Goal: Task Accomplishment & Management: Use online tool/utility

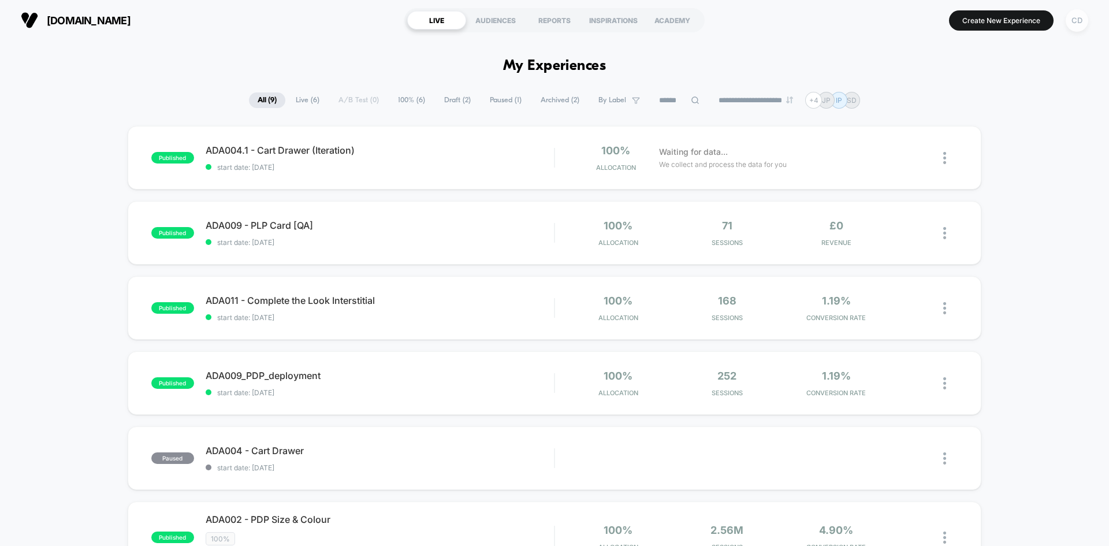
click at [1083, 22] on div "CD" at bounding box center [1077, 20] width 23 height 23
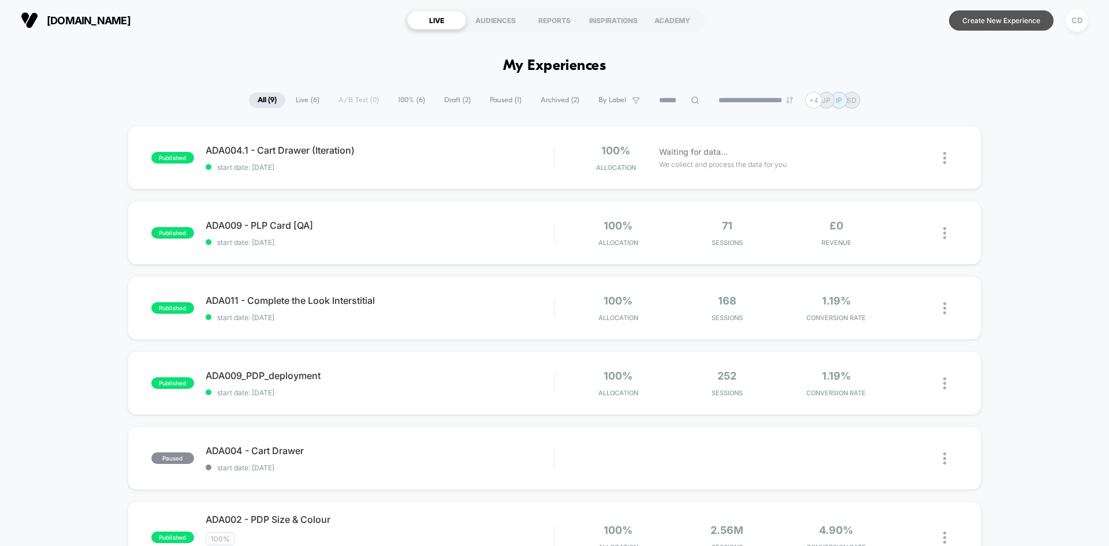
click at [983, 17] on button "Create New Experience" at bounding box center [1001, 20] width 105 height 20
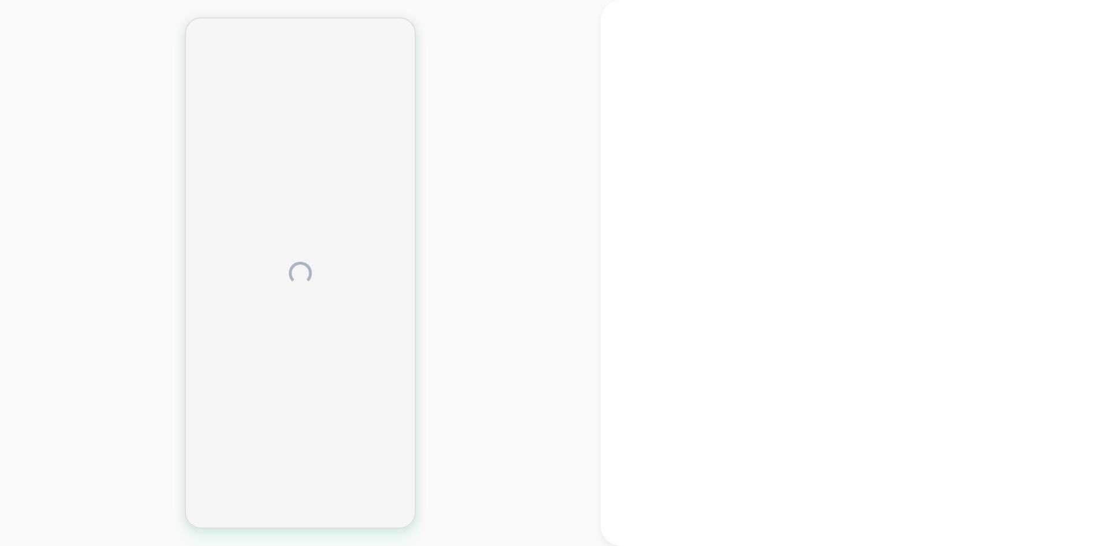
click at [467, 192] on div at bounding box center [300, 273] width 601 height 523
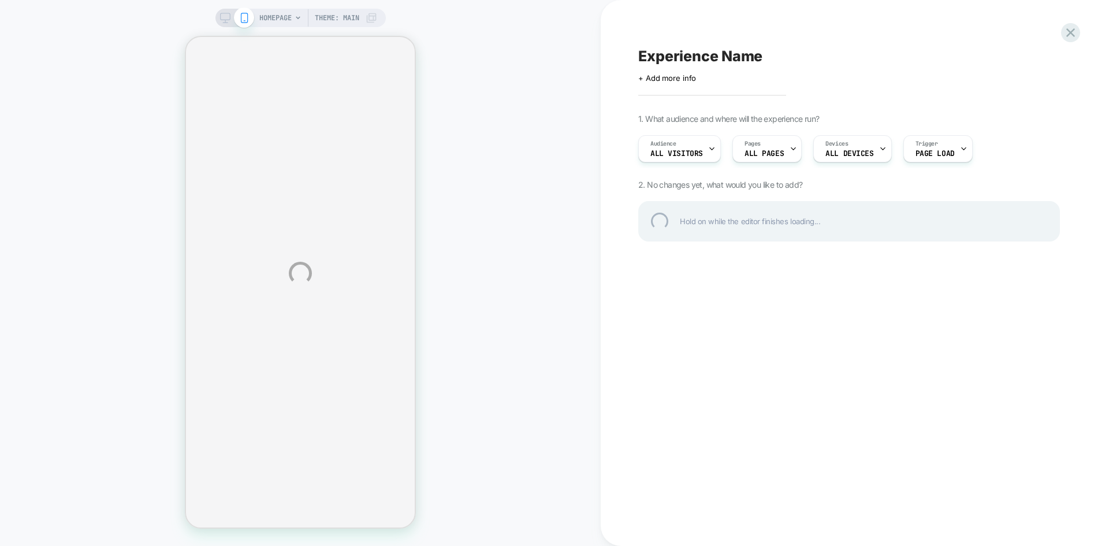
select select "**********"
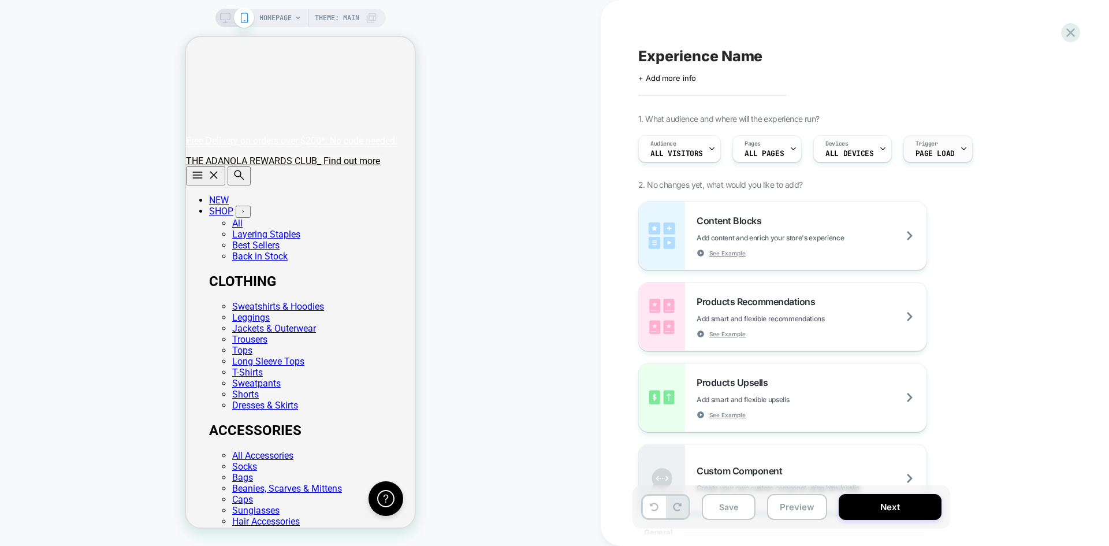
scroll to position [0, 71]
click at [949, 153] on span "Page Load" at bounding box center [935, 154] width 39 height 8
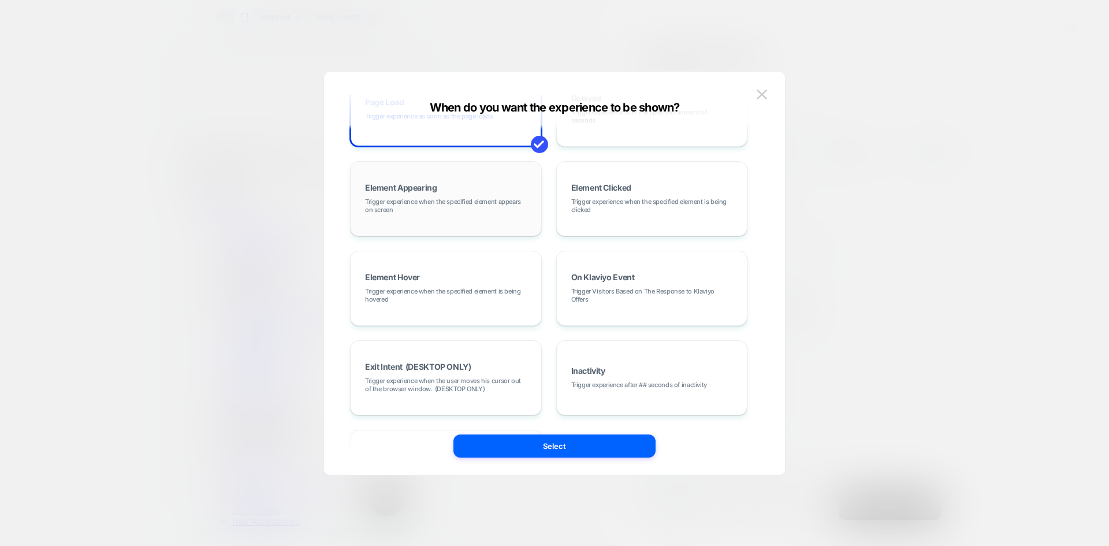
scroll to position [0, 0]
click at [437, 200] on span "Trigger experience when the specified element appears on screen" at bounding box center [446, 206] width 162 height 16
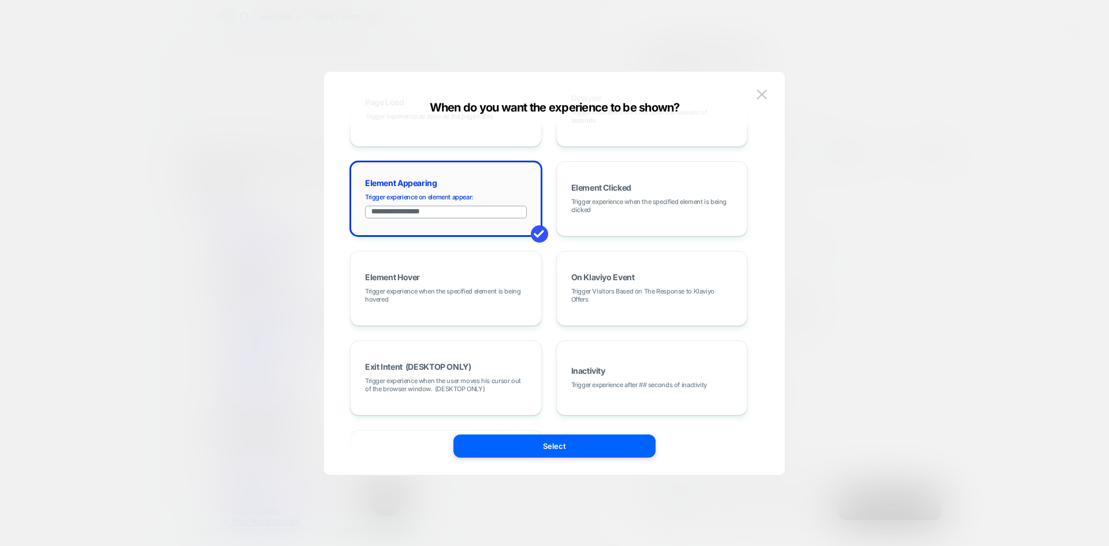
click at [460, 214] on input "**********" at bounding box center [446, 212] width 162 height 13
paste input "****"
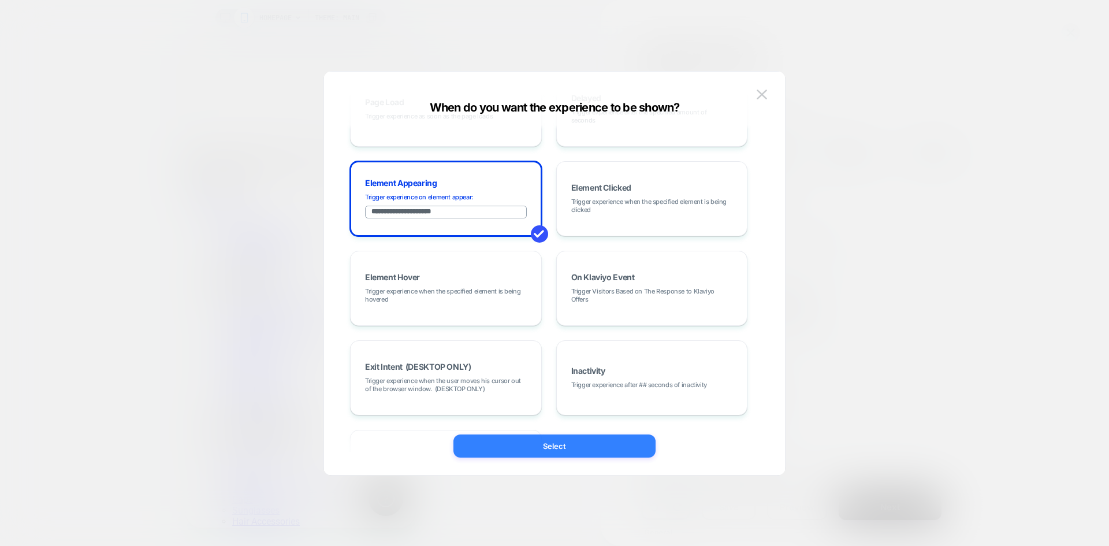
type input "**********"
click at [557, 441] on button "Select" at bounding box center [555, 446] width 202 height 23
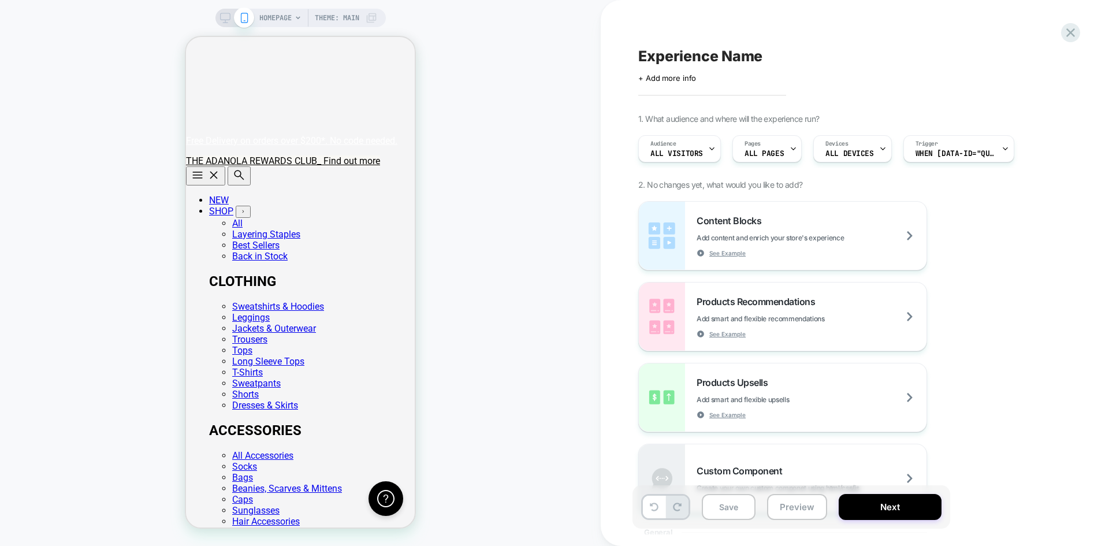
click at [714, 81] on div "+ Add more info" at bounding box center [753, 77] width 231 height 9
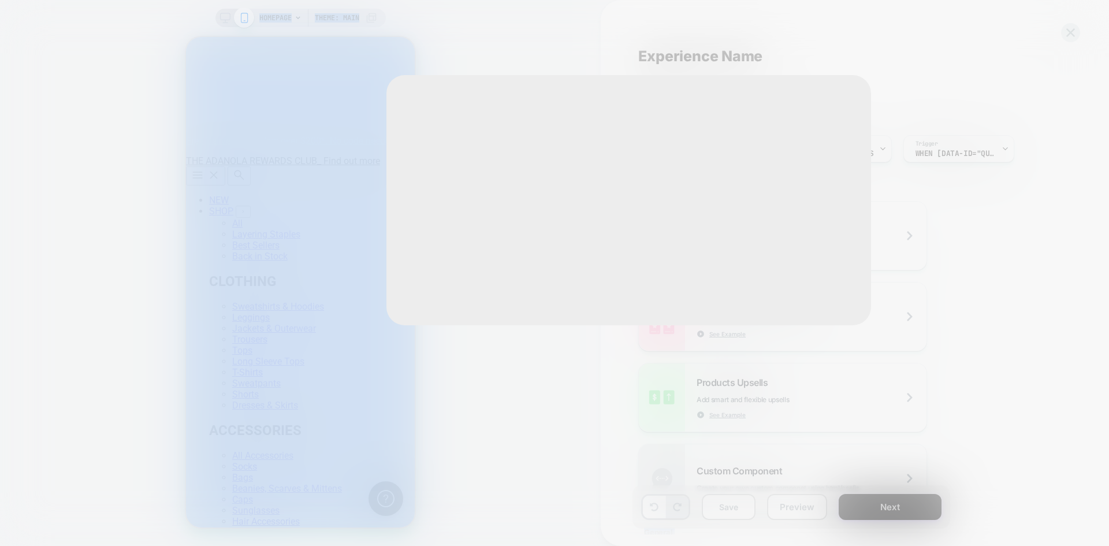
click at [714, 81] on div "Edit Experience Info Discard Update" at bounding box center [629, 200] width 485 height 250
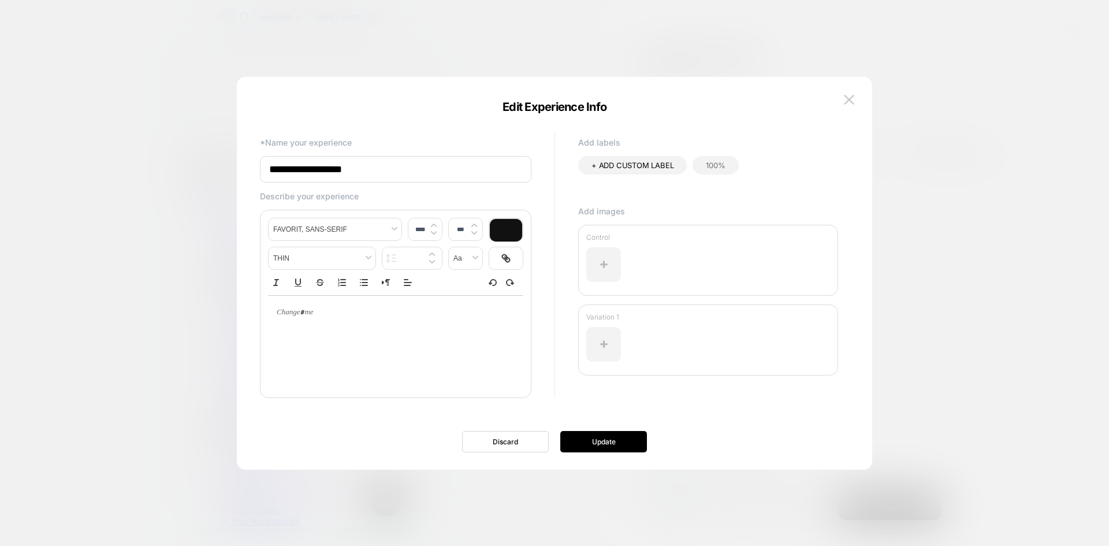
click at [422, 175] on input "**********" at bounding box center [396, 169] width 272 height 27
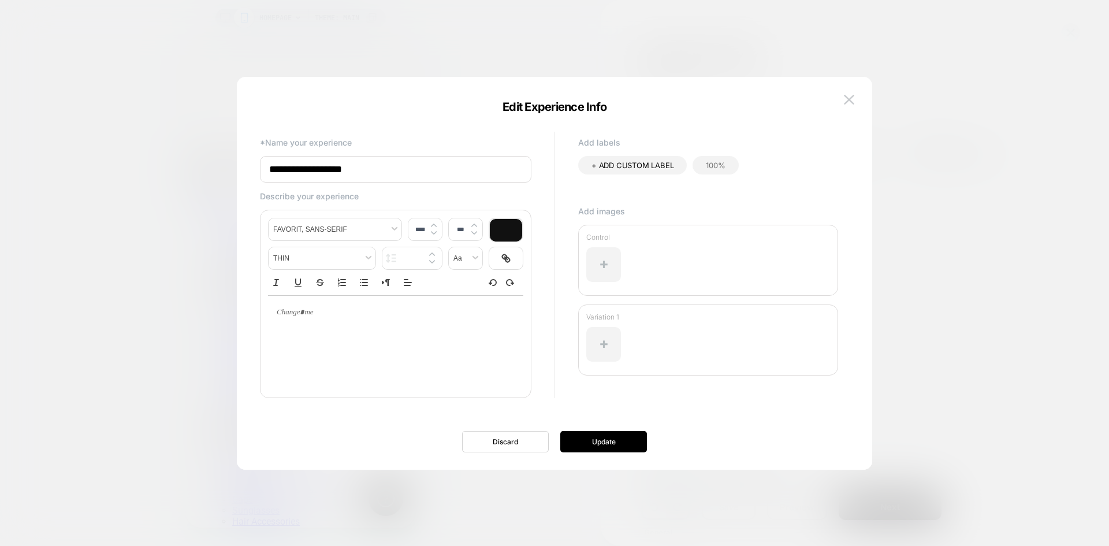
paste input "*"
type input "**********"
click at [586, 440] on button "Update" at bounding box center [603, 441] width 87 height 21
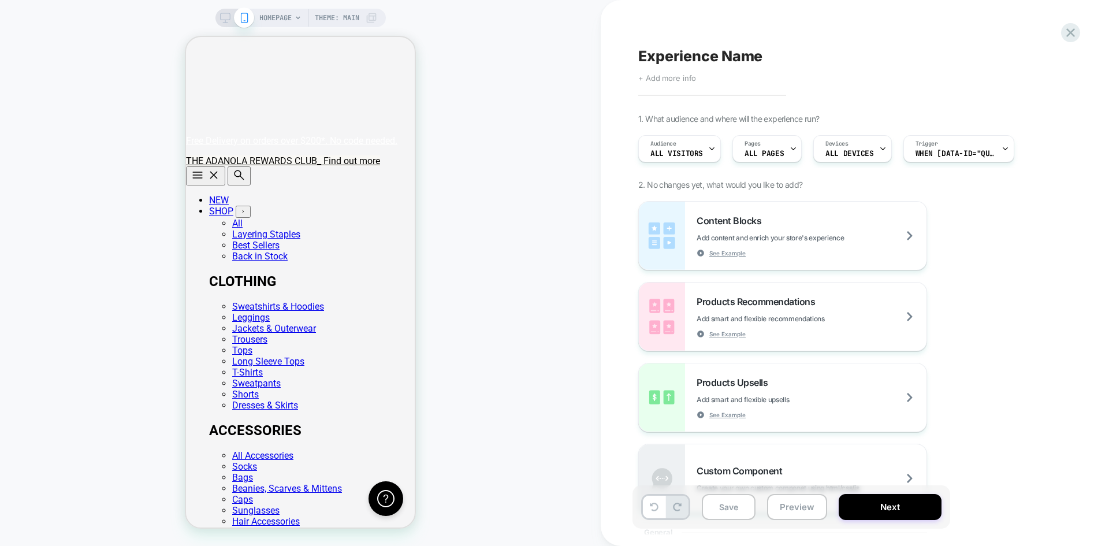
click at [689, 82] on span "+ Add more info" at bounding box center [667, 77] width 58 height 9
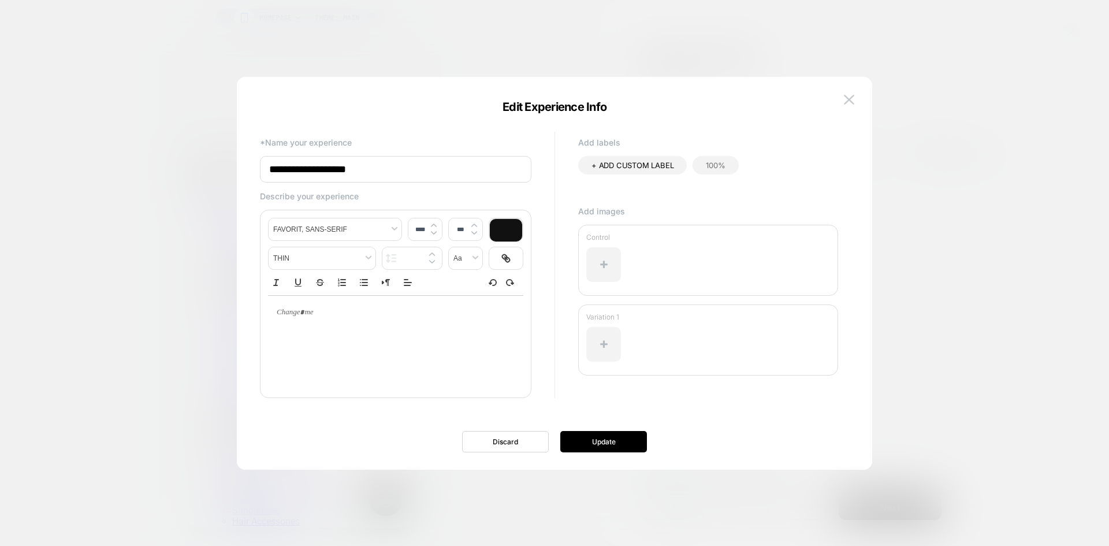
click at [909, 99] on div at bounding box center [554, 273] width 1109 height 546
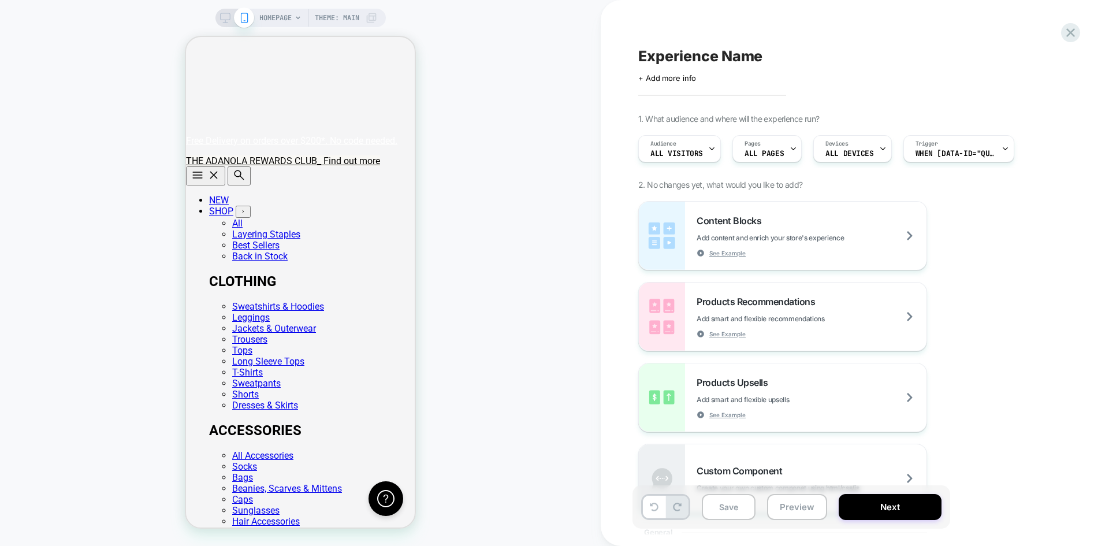
click at [715, 53] on span "Experience Name" at bounding box center [700, 55] width 124 height 17
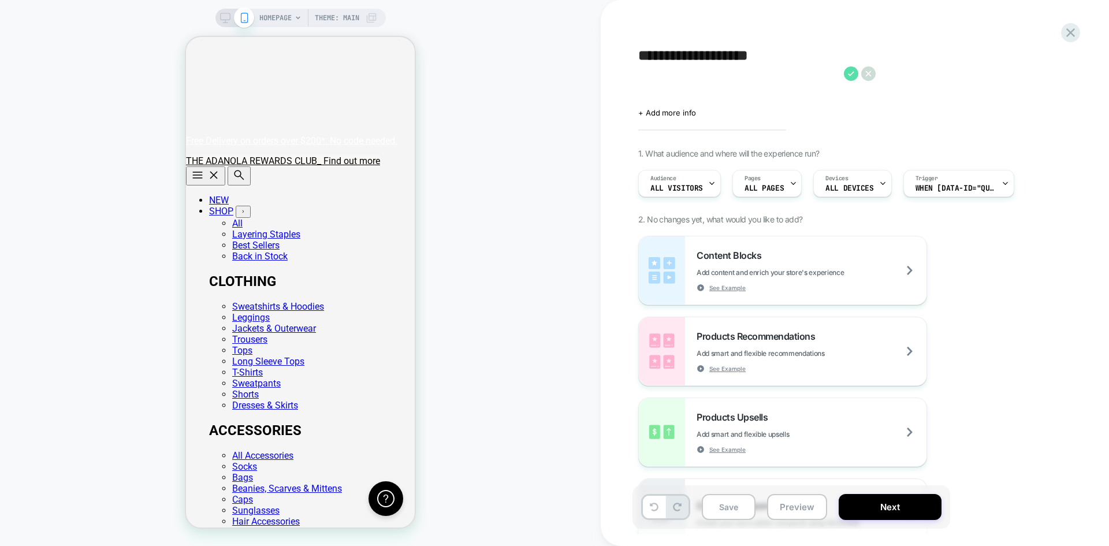
type textarea "**********"
click at [852, 75] on icon at bounding box center [851, 73] width 14 height 14
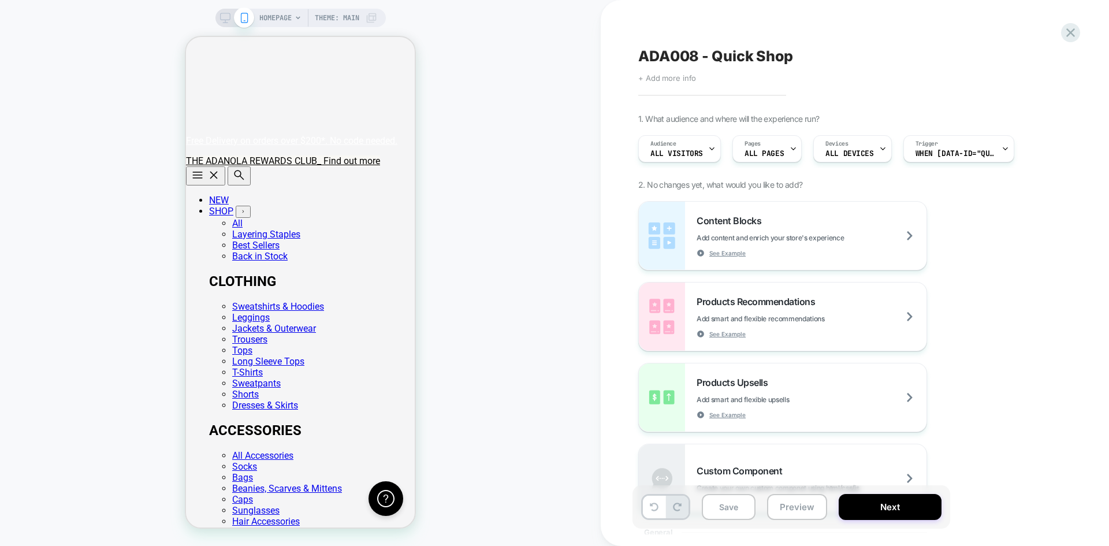
click at [678, 77] on span "+ Add more info" at bounding box center [667, 77] width 58 height 9
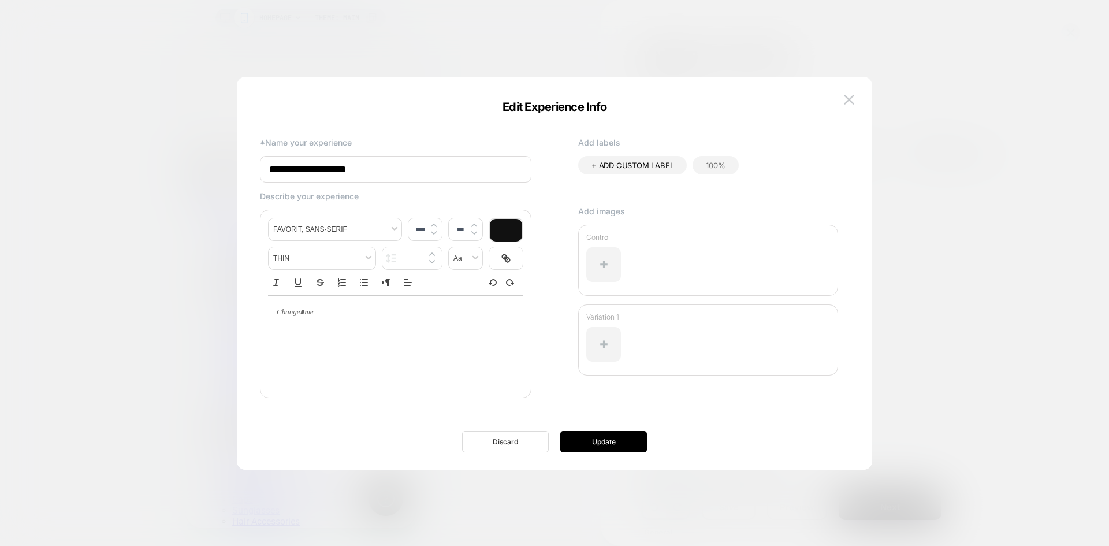
click at [513, 445] on button "Discard" at bounding box center [505, 441] width 87 height 21
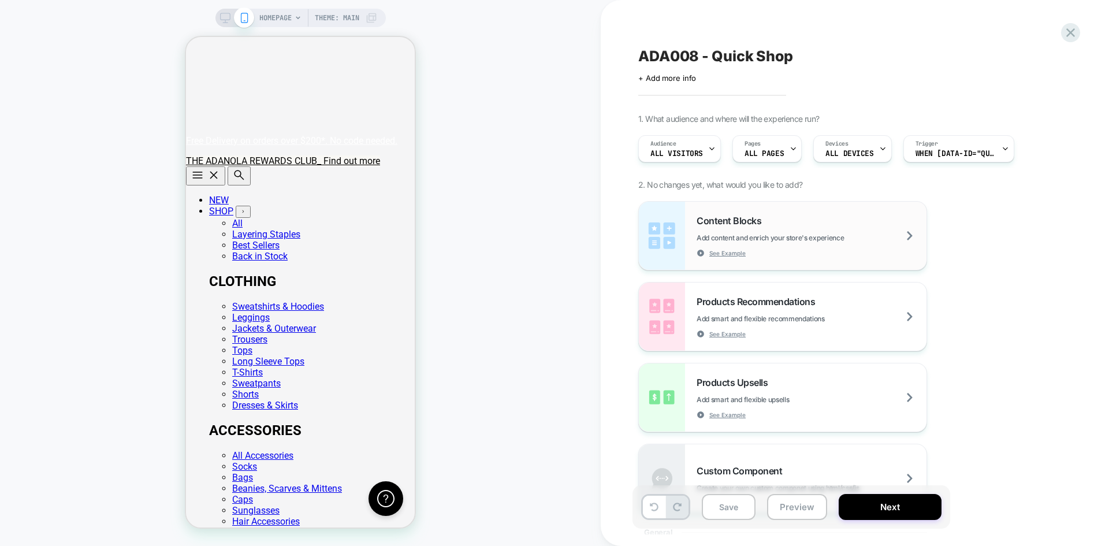
scroll to position [0, 229]
click at [907, 235] on div "Content Blocks Add content and enrich your store's experience See Example" at bounding box center [812, 236] width 230 height 42
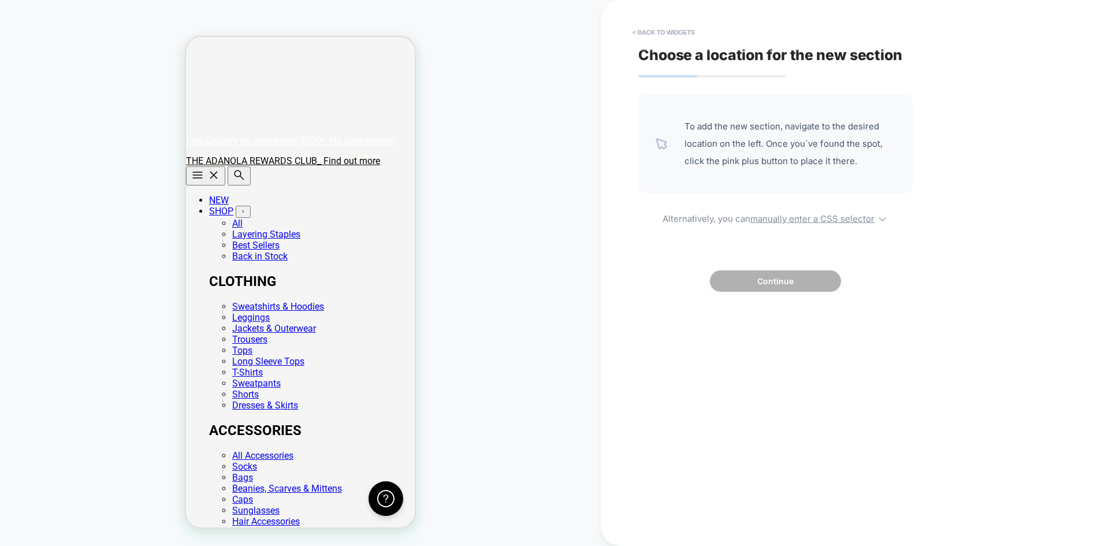
scroll to position [0, 0]
click at [668, 36] on button "< Back to widgets" at bounding box center [664, 32] width 74 height 18
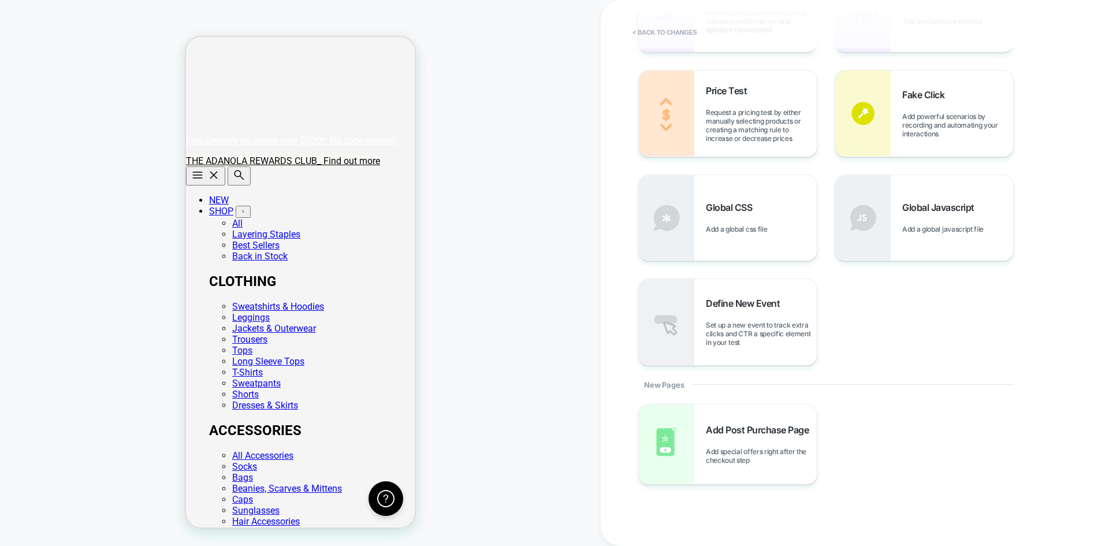
scroll to position [347, 0]
click at [938, 211] on span "Global Javascript" at bounding box center [942, 207] width 78 height 12
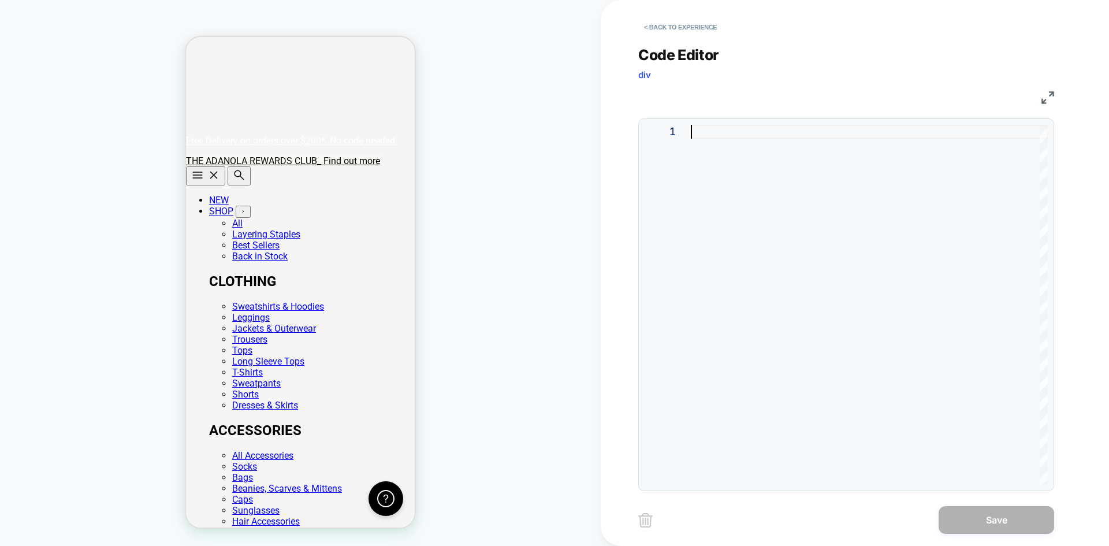
click at [744, 139] on div at bounding box center [869, 305] width 357 height 360
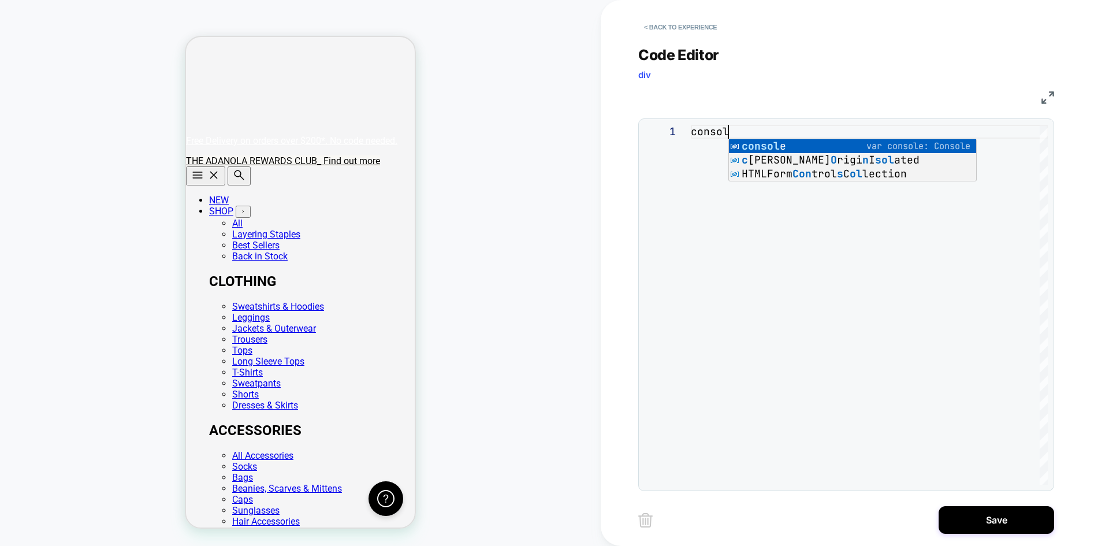
scroll to position [0, 36]
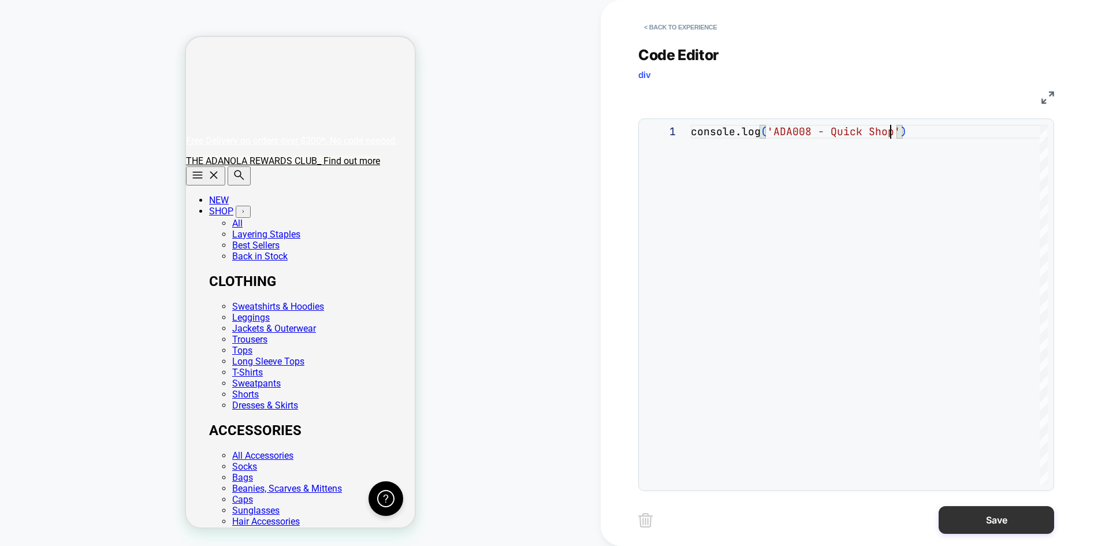
type textarea "**********"
click at [1002, 517] on button "Save" at bounding box center [997, 520] width 116 height 28
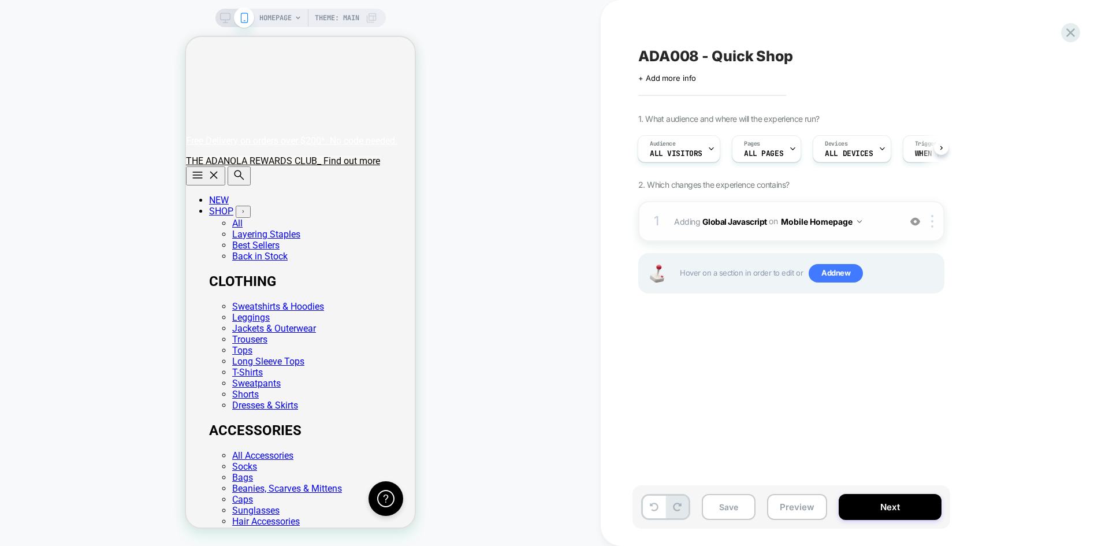
click at [842, 222] on button "Mobile Homepage" at bounding box center [821, 221] width 81 height 17
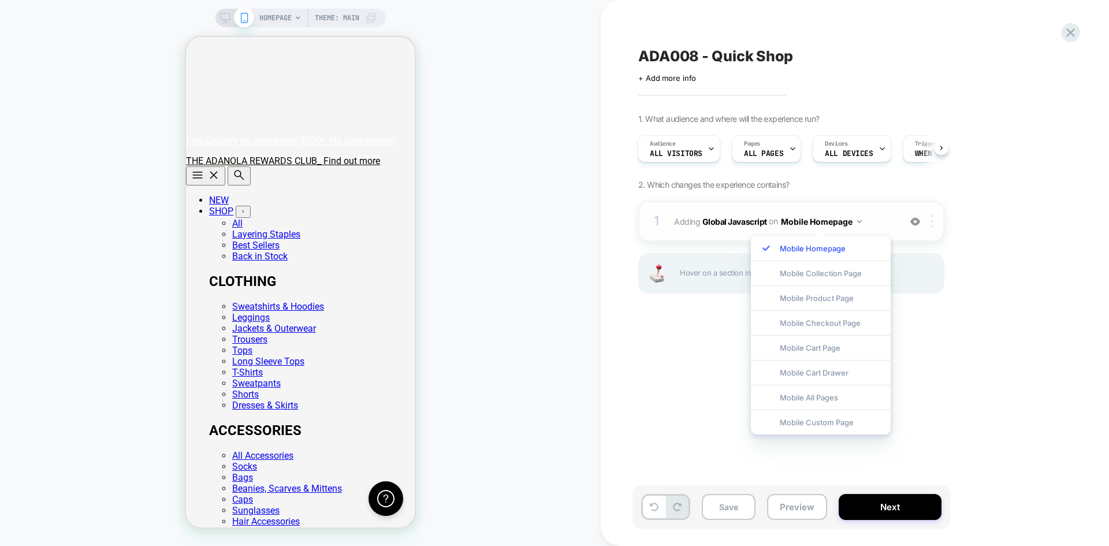
click at [932, 218] on img at bounding box center [932, 221] width 2 height 13
click at [1029, 283] on div "1. What audience and where will the experience run? Audience All Visitors Pages…" at bounding box center [849, 218] width 422 height 209
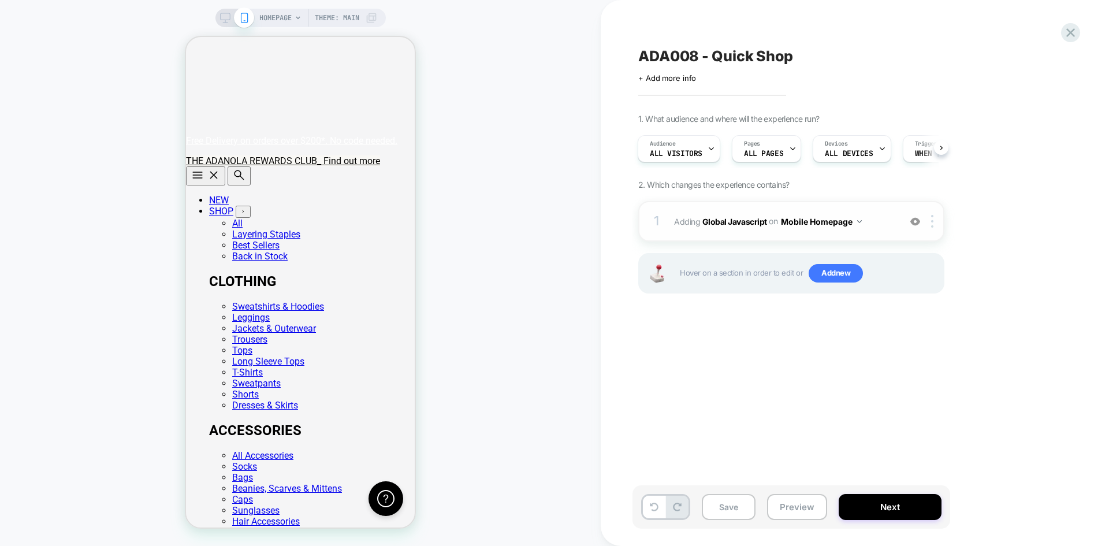
click at [845, 223] on button "Mobile Homepage" at bounding box center [821, 221] width 81 height 17
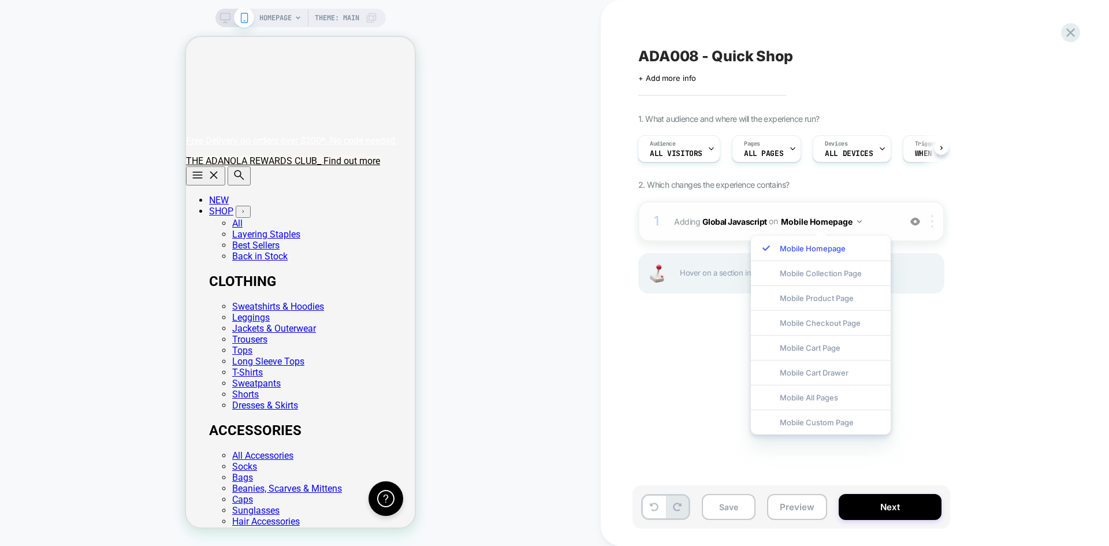
click at [934, 220] on div at bounding box center [934, 221] width 19 height 13
click at [947, 347] on div "Target All Devices" at bounding box center [933, 346] width 103 height 32
click at [859, 218] on button "All Devices Homepage" at bounding box center [829, 221] width 97 height 17
click at [785, 250] on div "All Devices Homepage" at bounding box center [829, 248] width 155 height 25
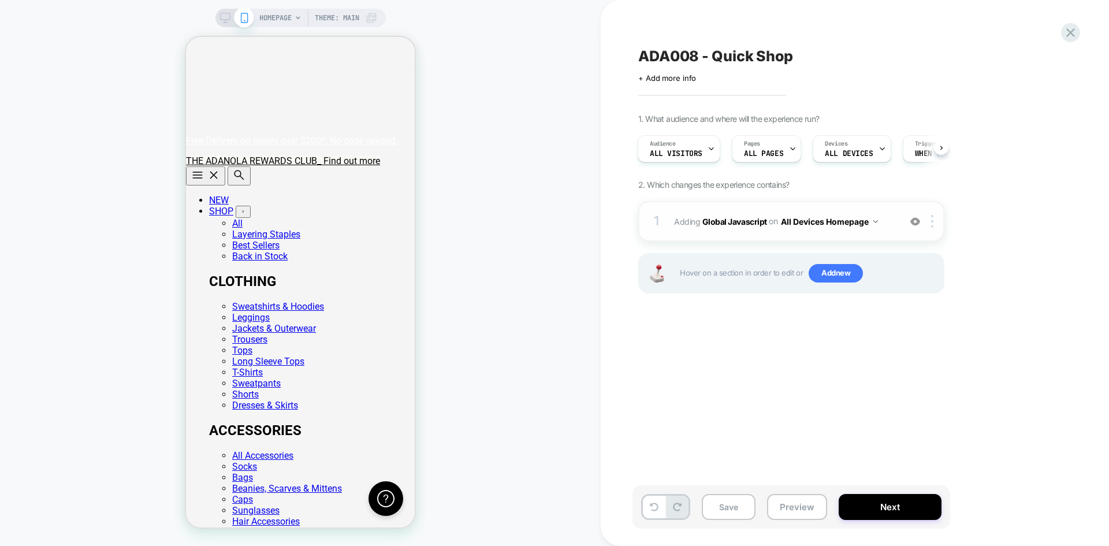
click at [844, 220] on button "All Devices Homepage" at bounding box center [829, 221] width 97 height 17
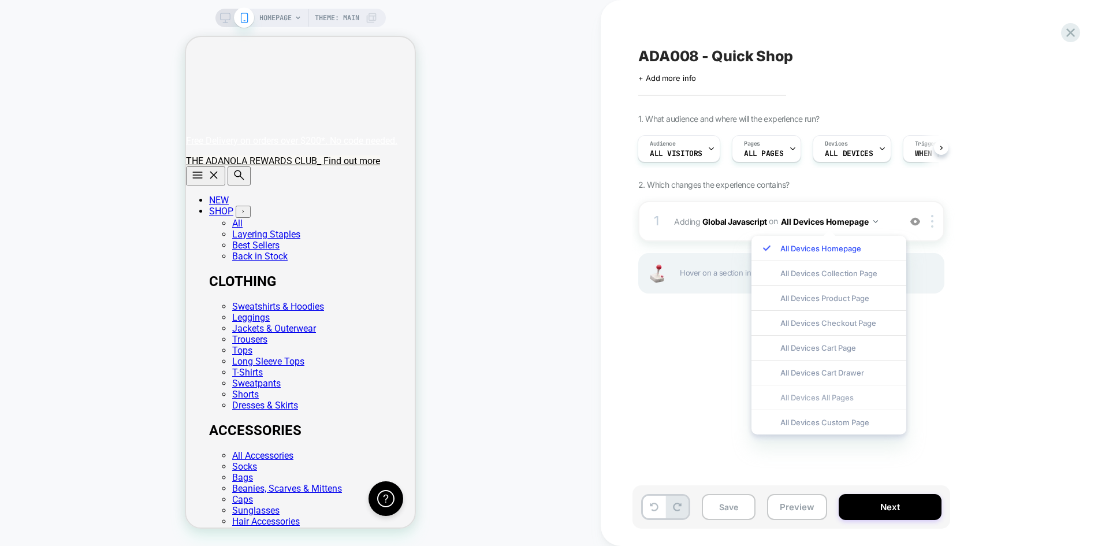
click at [842, 403] on div "All Devices All Pages" at bounding box center [829, 397] width 155 height 25
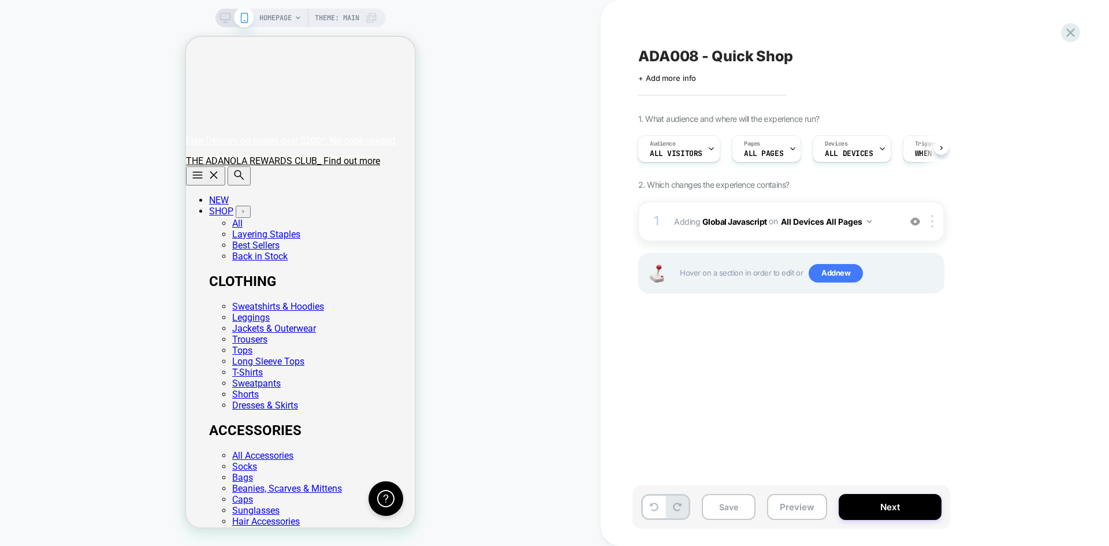
click at [953, 353] on div "ADA008 - Quick Shop Click to edit experience details + Add more info 1. What au…" at bounding box center [849, 273] width 433 height 523
click at [894, 504] on button "Next" at bounding box center [890, 507] width 103 height 26
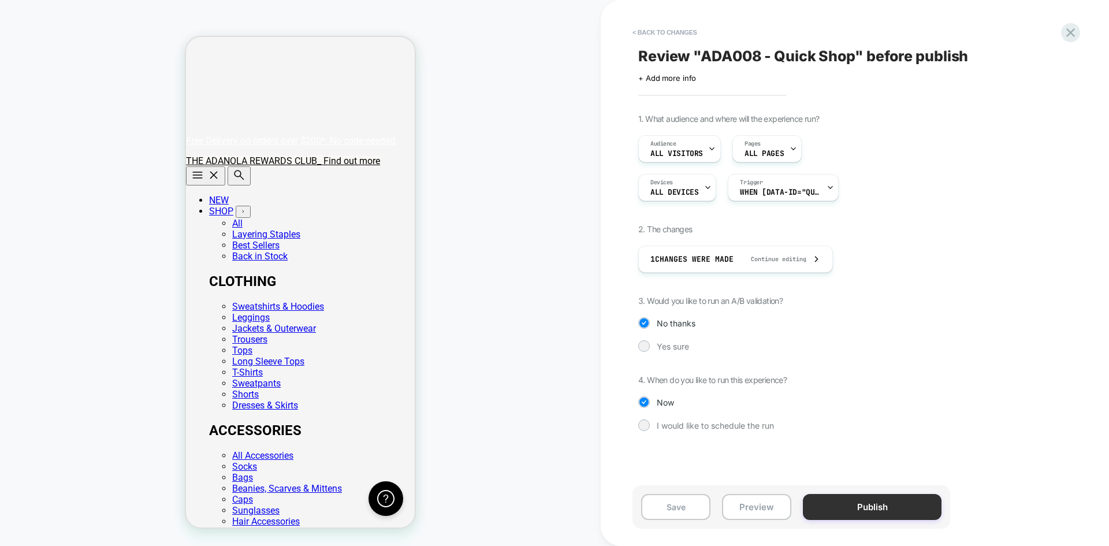
click at [879, 510] on button "Publish" at bounding box center [872, 507] width 139 height 26
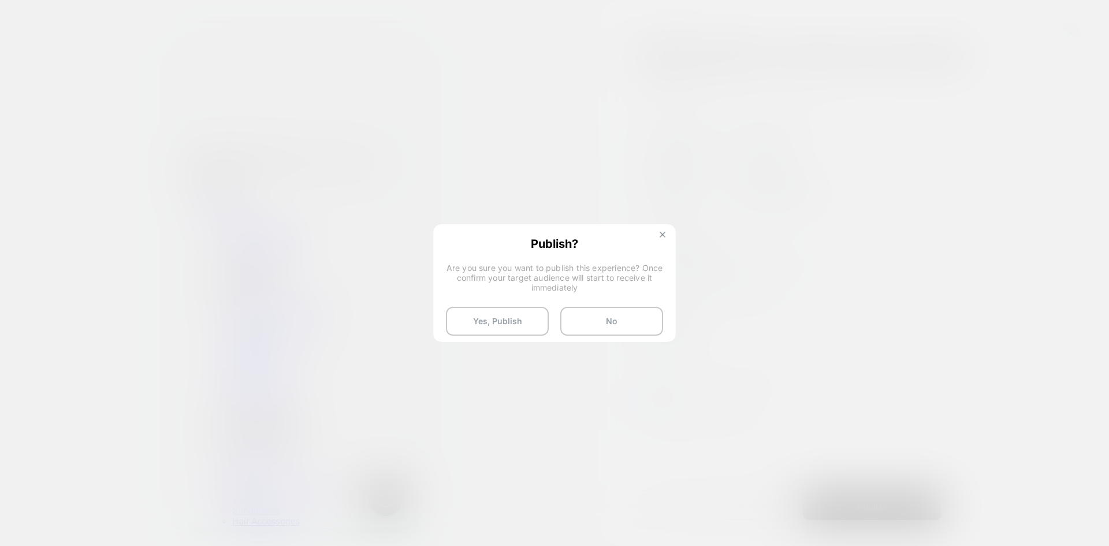
click at [667, 237] on button at bounding box center [662, 236] width 13 height 10
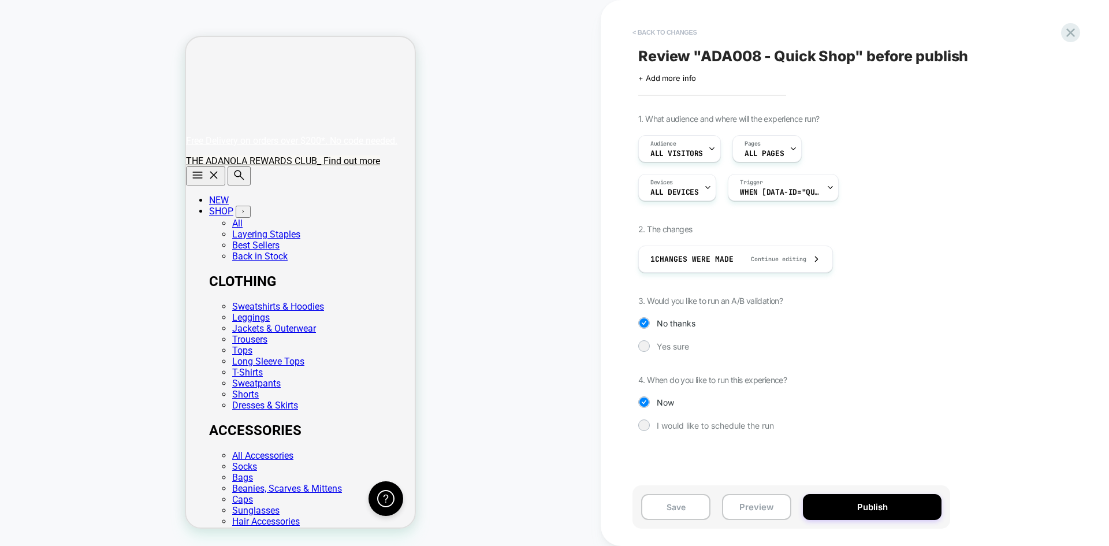
click at [674, 35] on button "< Back to changes" at bounding box center [665, 32] width 76 height 18
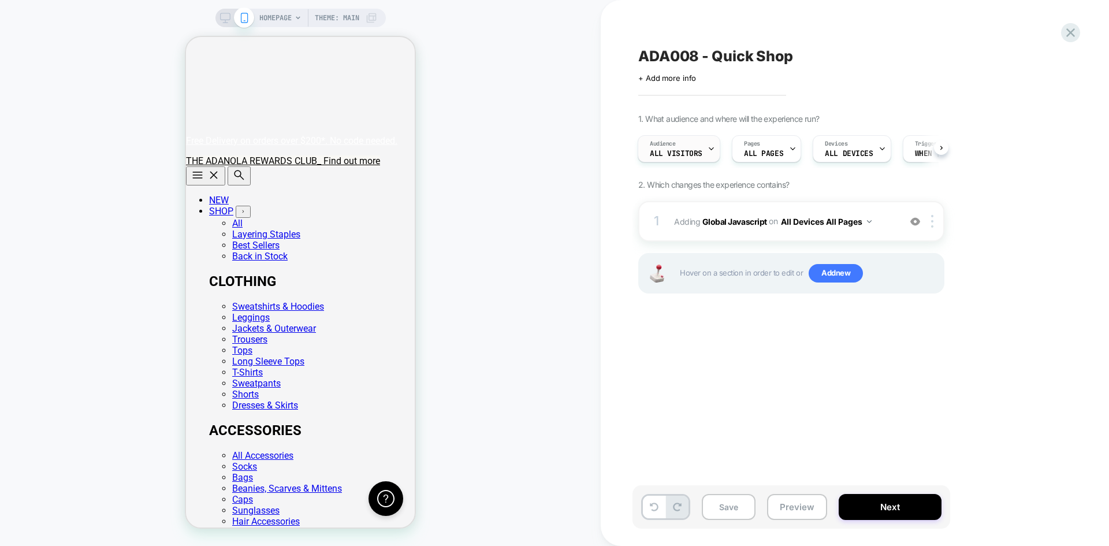
click at [679, 153] on span "All Visitors" at bounding box center [676, 154] width 53 height 8
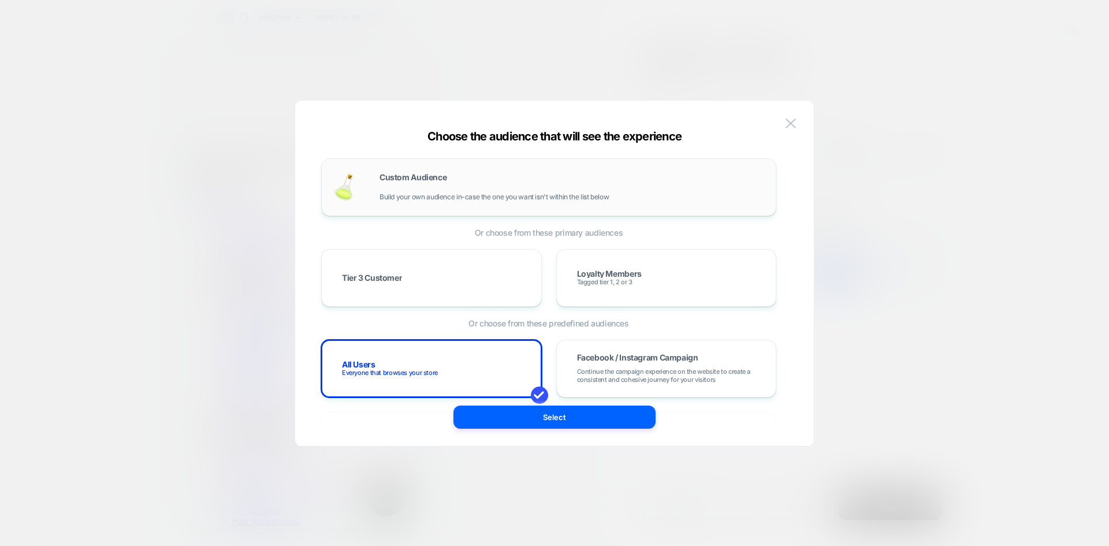
click at [435, 185] on div "Custom Audience Build your own audience in-case the one you want isn't within t…" at bounding box center [572, 187] width 385 height 28
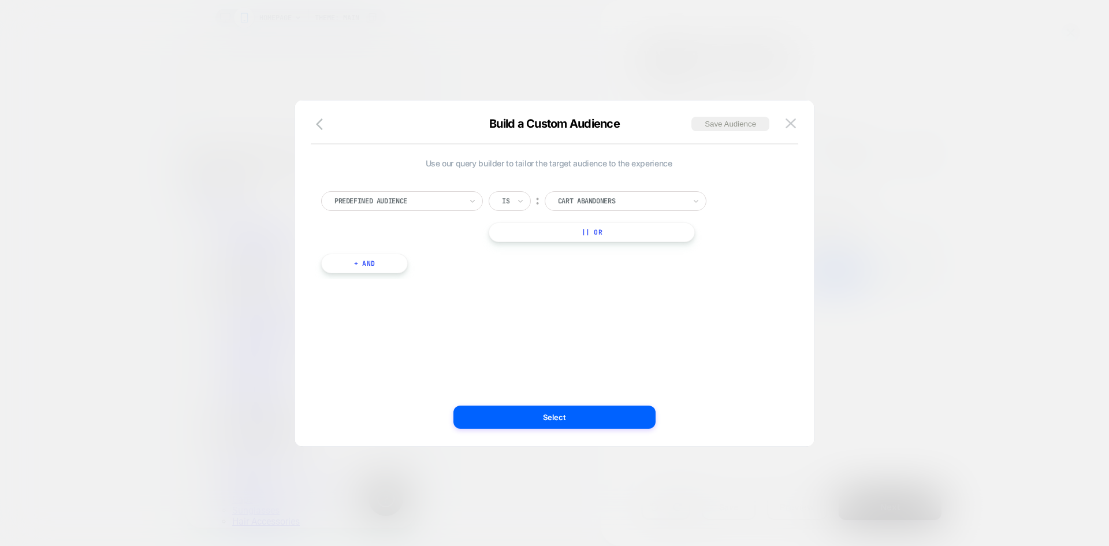
click at [450, 204] on div at bounding box center [398, 201] width 127 height 10
click at [388, 305] on div "UTM Campaign" at bounding box center [408, 305] width 150 height 18
click at [567, 209] on input at bounding box center [617, 201] width 144 height 20
paste input "**********"
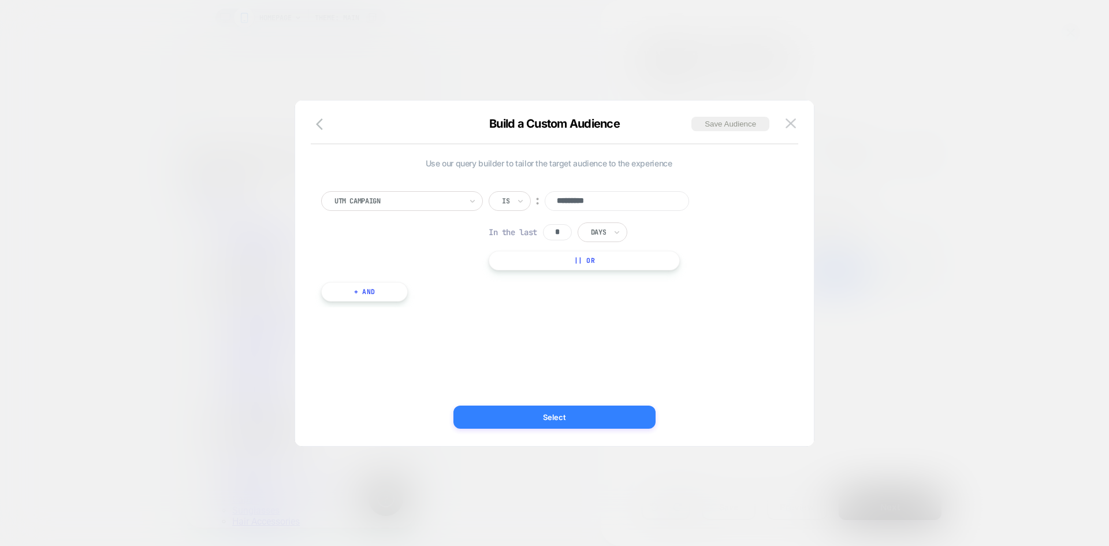
type input "*********"
click at [555, 421] on button "Select" at bounding box center [555, 417] width 202 height 23
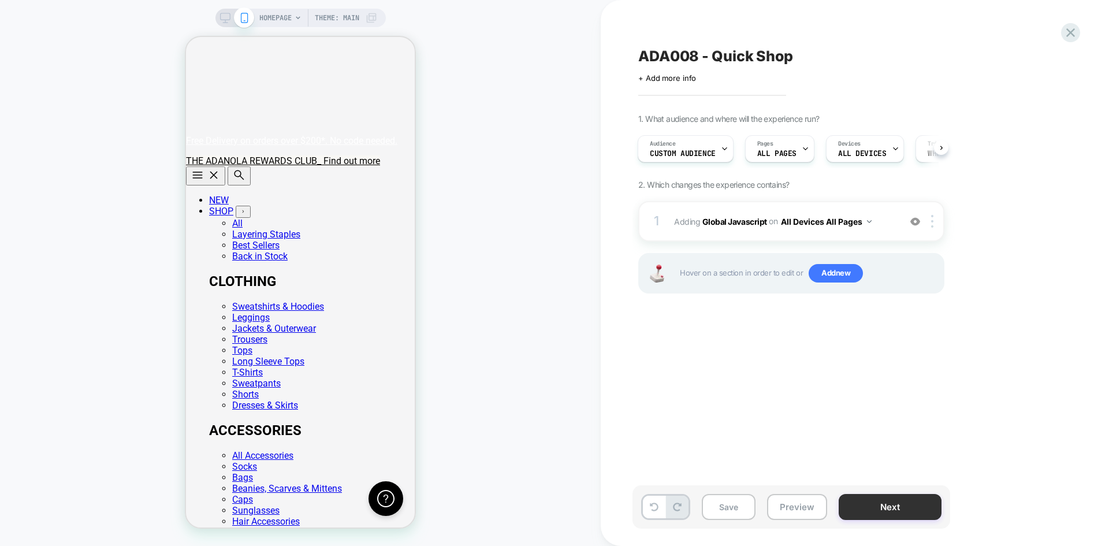
click at [893, 503] on button "Next" at bounding box center [890, 507] width 103 height 26
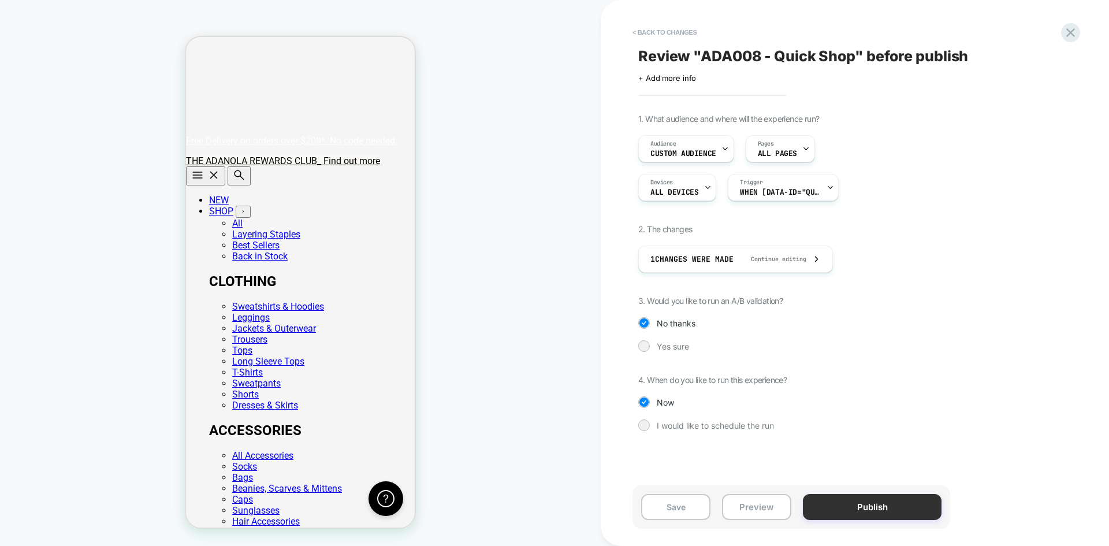
click at [885, 513] on button "Publish" at bounding box center [872, 507] width 139 height 26
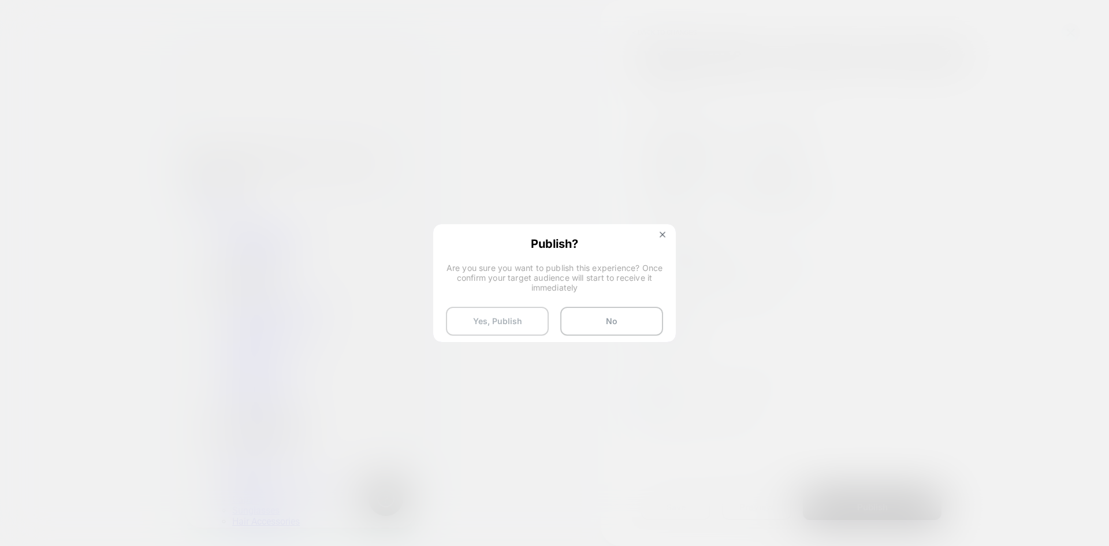
click at [522, 325] on button "Yes, Publish" at bounding box center [497, 321] width 103 height 29
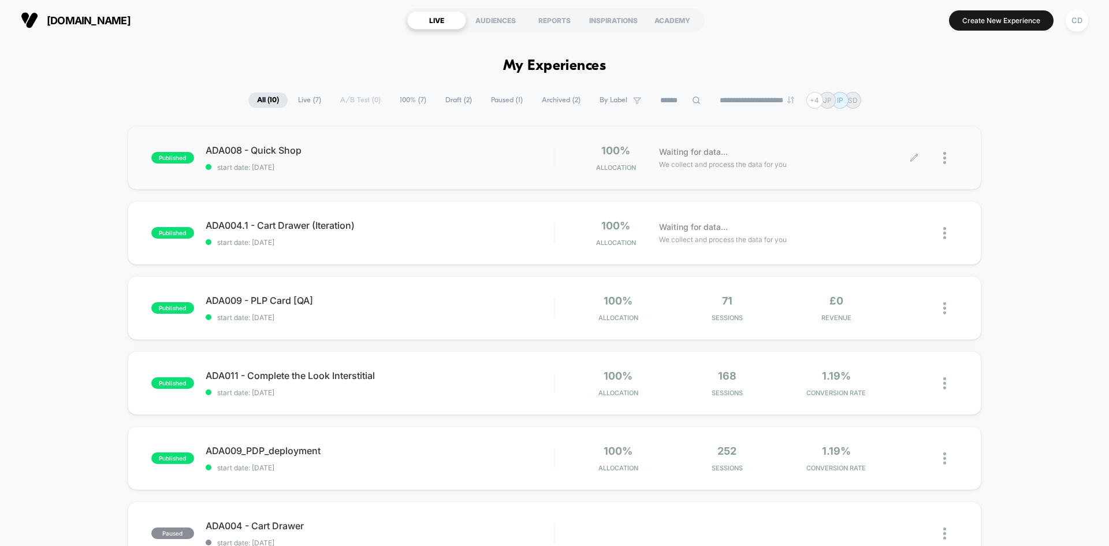
click at [945, 159] on img at bounding box center [945, 158] width 3 height 12
click at [895, 93] on div "Edit" at bounding box center [886, 92] width 104 height 26
